Goal: Find specific page/section: Find specific page/section

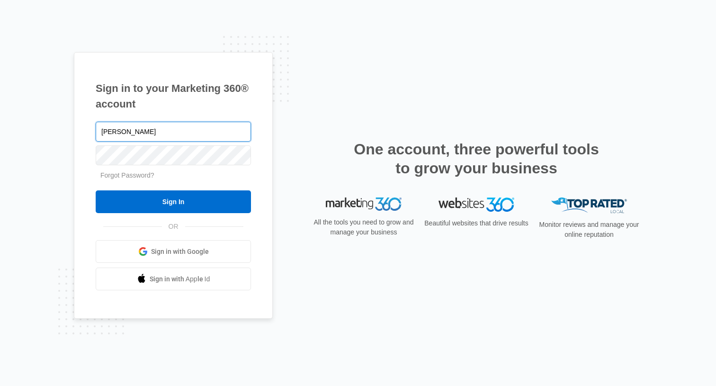
type input "[PERSON_NAME][EMAIL_ADDRESS][PERSON_NAME][DOMAIN_NAME]"
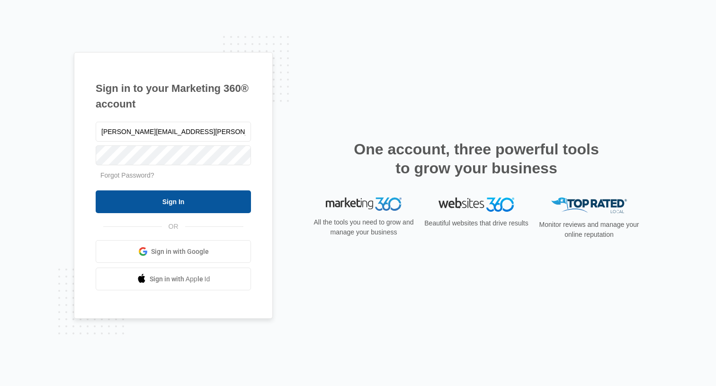
click at [201, 194] on input "Sign In" at bounding box center [173, 201] width 155 height 23
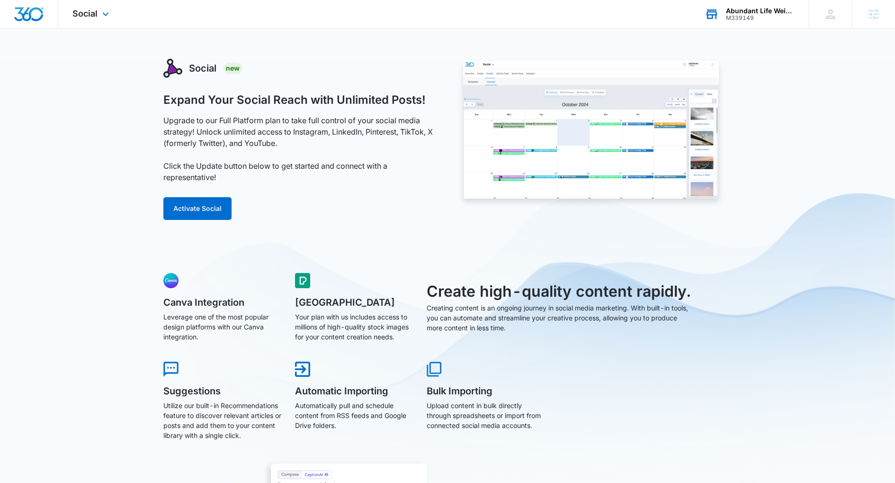
click at [729, 10] on div "Abundant Life Weight Loss" at bounding box center [760, 11] width 69 height 8
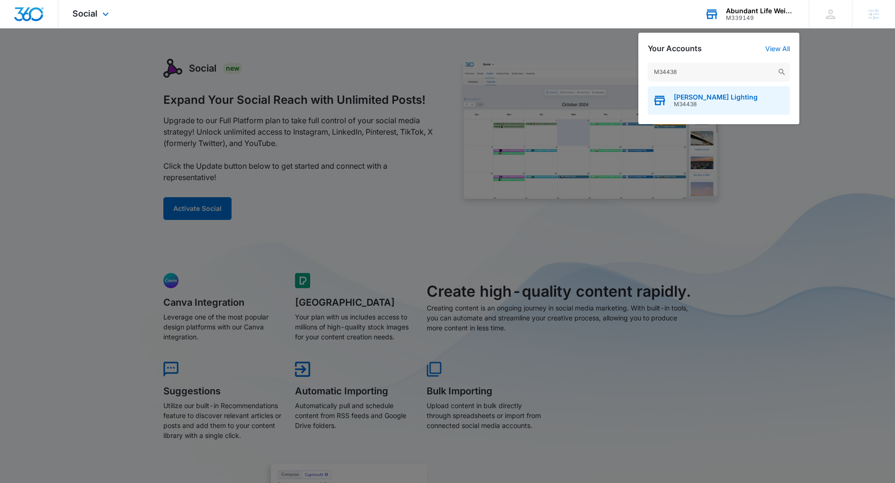
type input "M34438"
click at [683, 108] on div "Richards Lighting M34438" at bounding box center [719, 100] width 142 height 28
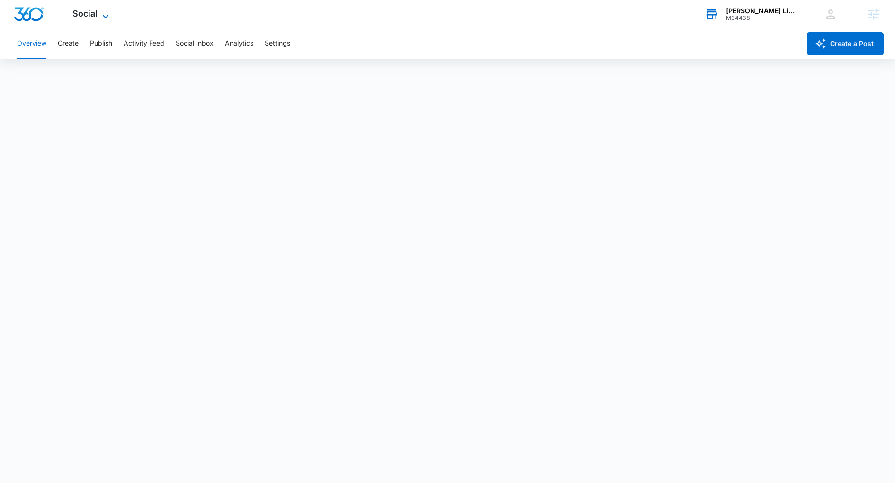
click at [88, 17] on span "Social" at bounding box center [84, 14] width 25 height 10
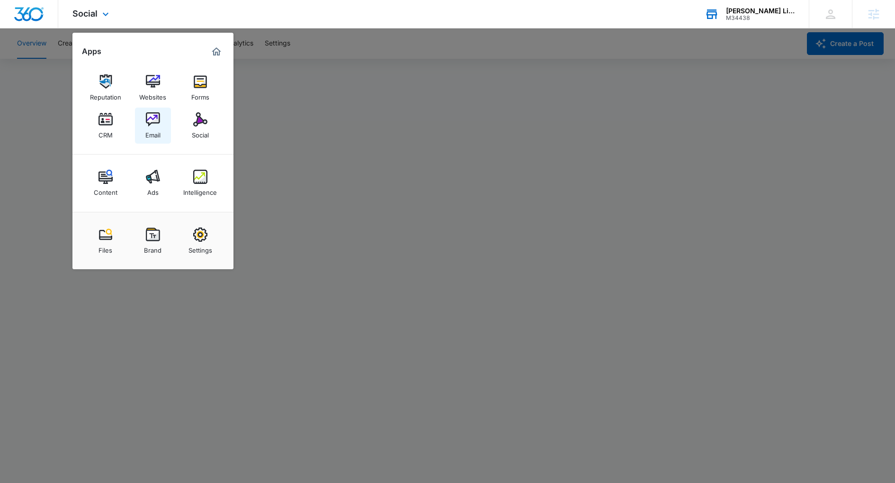
click at [145, 123] on link "Email" at bounding box center [153, 125] width 36 height 36
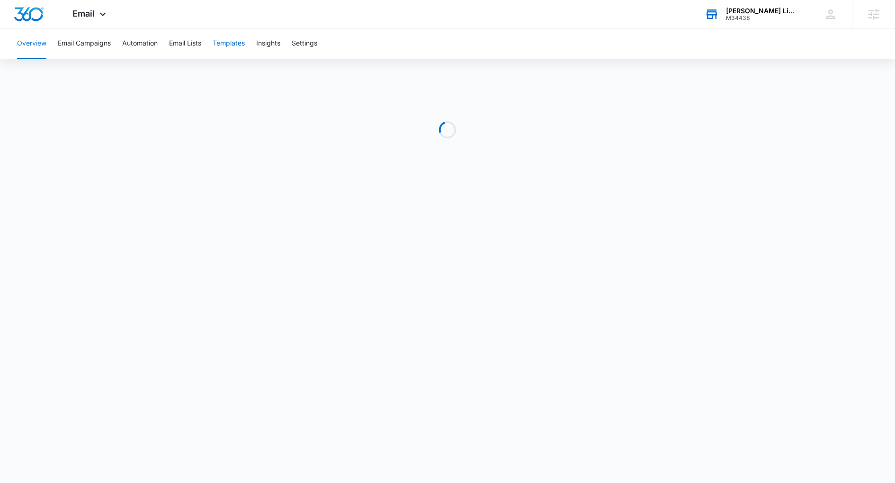
click at [234, 48] on button "Templates" at bounding box center [229, 43] width 32 height 30
click at [757, 3] on div "Richards Lighting M34438 Your Accounts View All" at bounding box center [749, 14] width 118 height 28
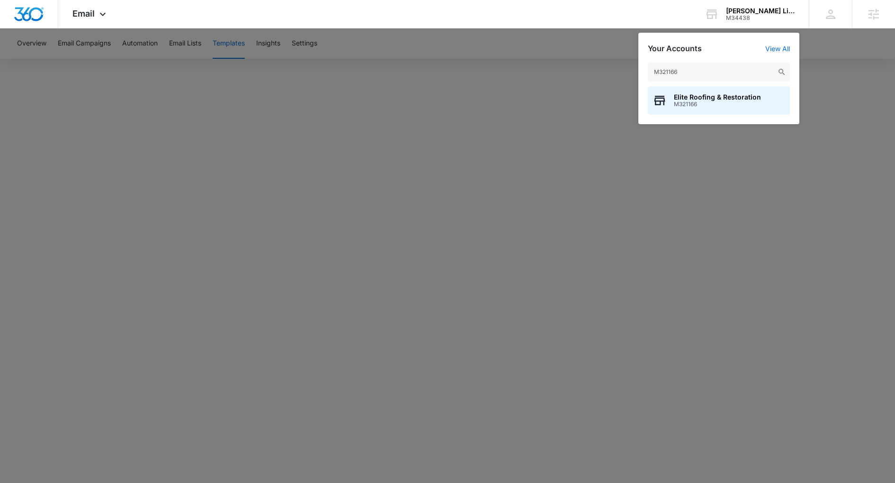
type input "M321166"
click at [667, 102] on div "Elite Roofing & Restoration M321166" at bounding box center [719, 100] width 142 height 28
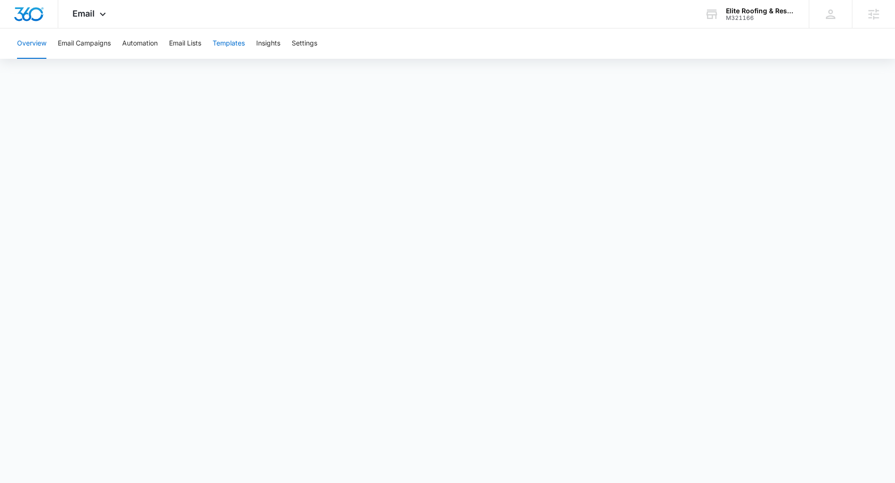
click at [235, 40] on button "Templates" at bounding box center [229, 43] width 32 height 30
click at [745, 39] on div "Overview Email Campaigns Automation Email Lists Templates Insights Settings" at bounding box center [447, 43] width 872 height 30
click at [746, 8] on div "Elite Roofing & Restoration" at bounding box center [760, 11] width 69 height 8
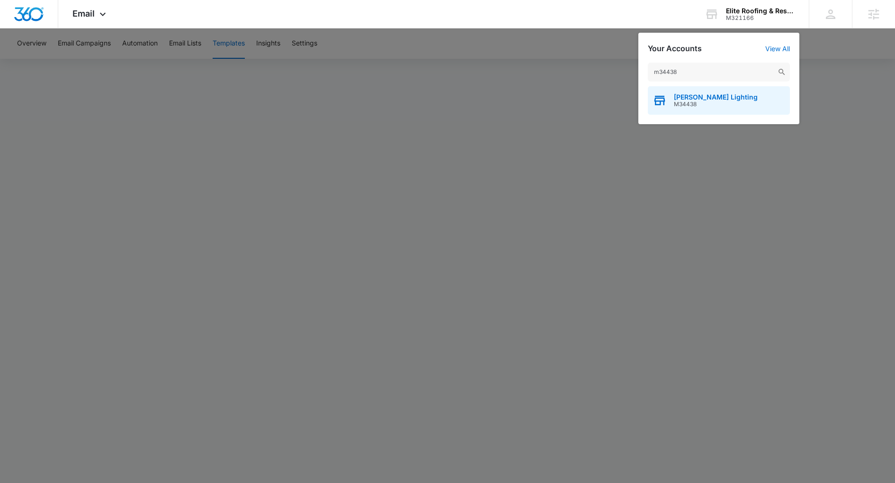
type input "m34438"
click at [680, 103] on span "M34438" at bounding box center [716, 104] width 84 height 7
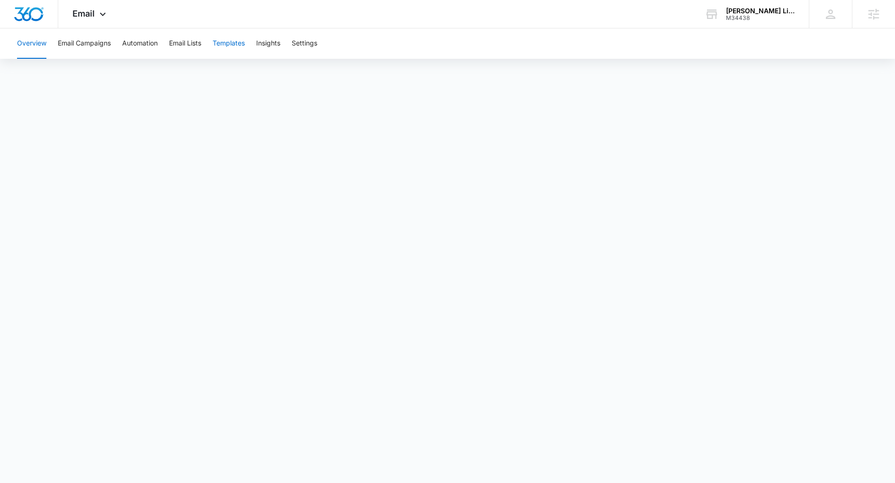
click at [232, 34] on button "Templates" at bounding box center [229, 43] width 32 height 30
click at [315, 469] on body "Email Apps Reputation Websites Forms CRM Email Social Content Ads Intelligence …" at bounding box center [447, 241] width 895 height 483
click at [44, 18] on div at bounding box center [29, 14] width 58 height 28
click at [94, 18] on span "Email" at bounding box center [83, 14] width 22 height 10
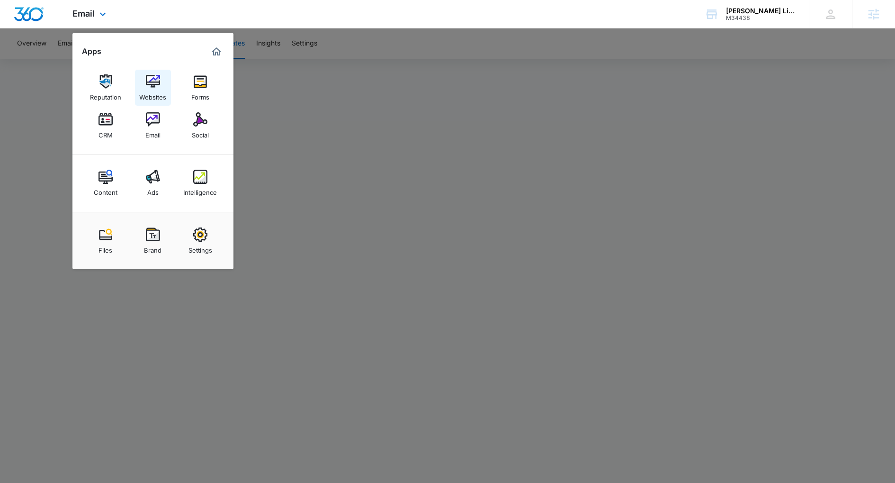
click at [161, 85] on link "Websites" at bounding box center [153, 88] width 36 height 36
